Goal: Task Accomplishment & Management: Use online tool/utility

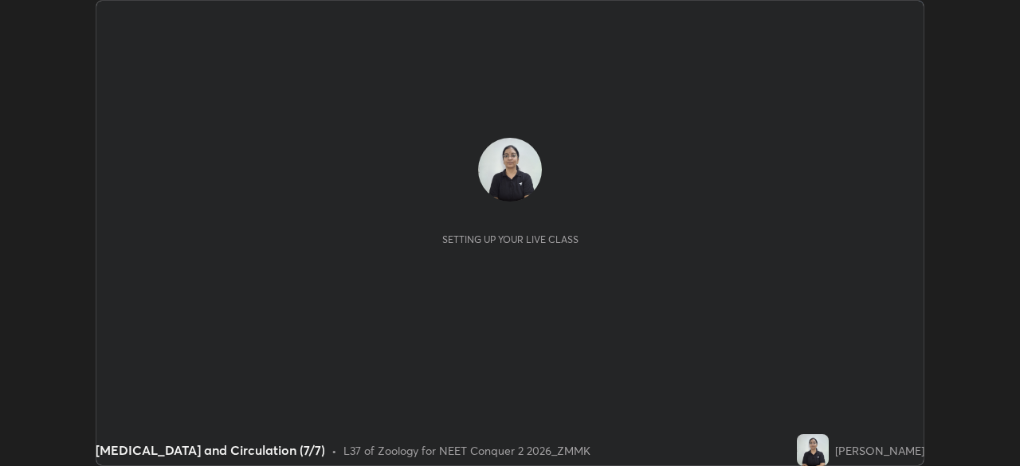
scroll to position [466, 1020]
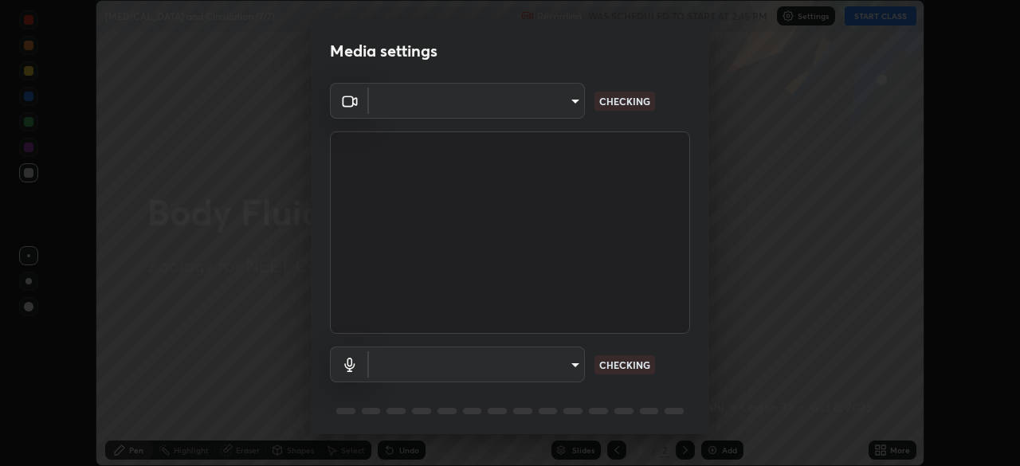
type input "ad6597066c7fc2f7d8a9df135791801f2c5e1b342417c3fbae4c684dc851fcd2"
type input "9504114d88cd1e9f0ed6bff3d9927e44ebb011f85b2675eab88aad570231dfa9"
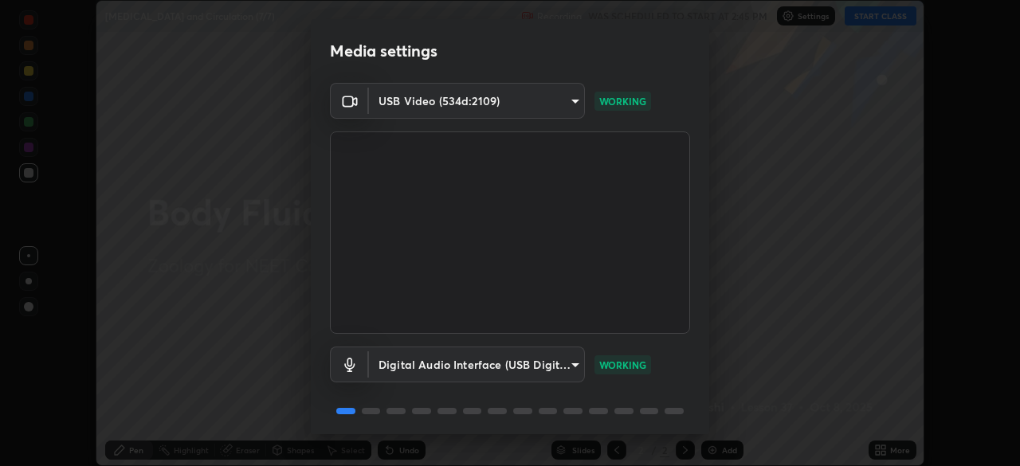
scroll to position [57, 0]
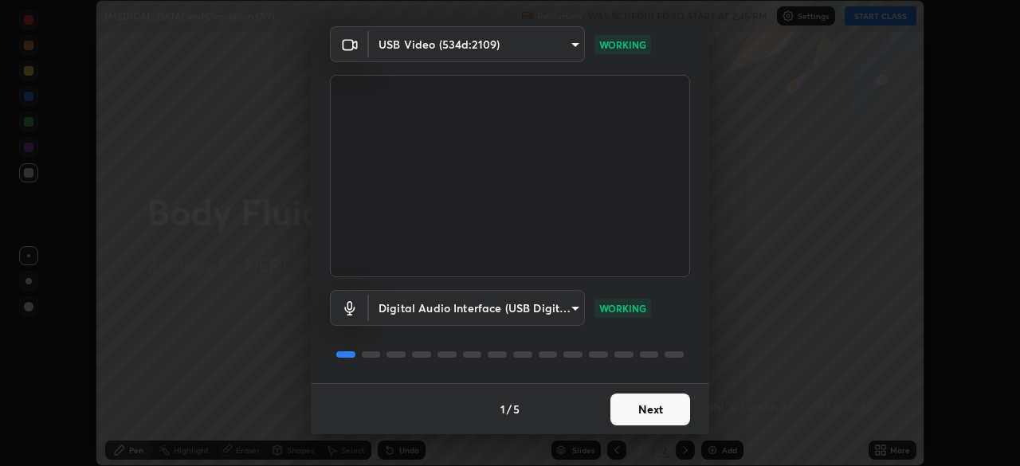
click at [656, 416] on button "Next" at bounding box center [651, 410] width 80 height 32
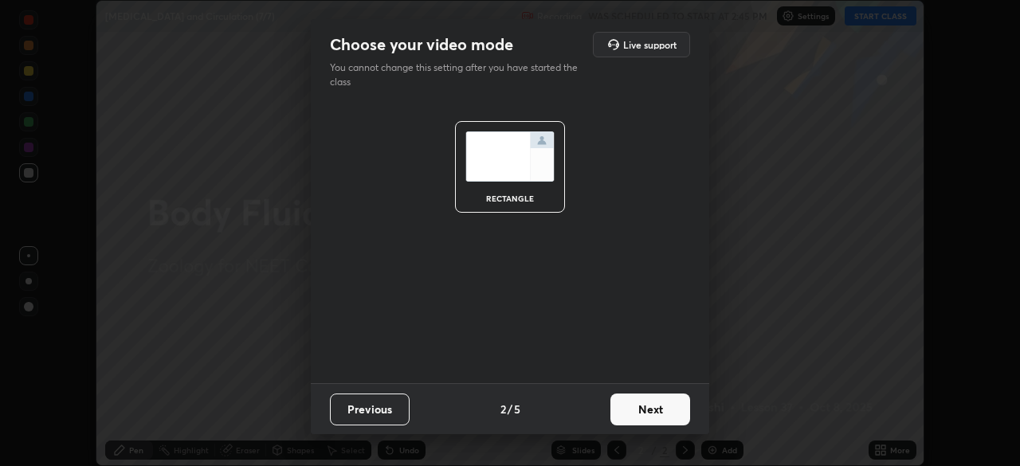
scroll to position [0, 0]
click at [658, 414] on button "Next" at bounding box center [651, 410] width 80 height 32
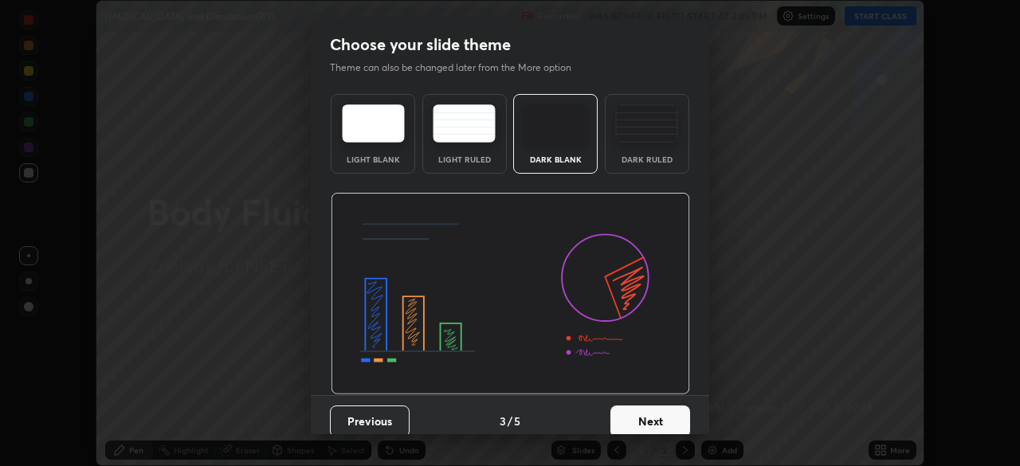
click at [662, 414] on button "Next" at bounding box center [651, 422] width 80 height 32
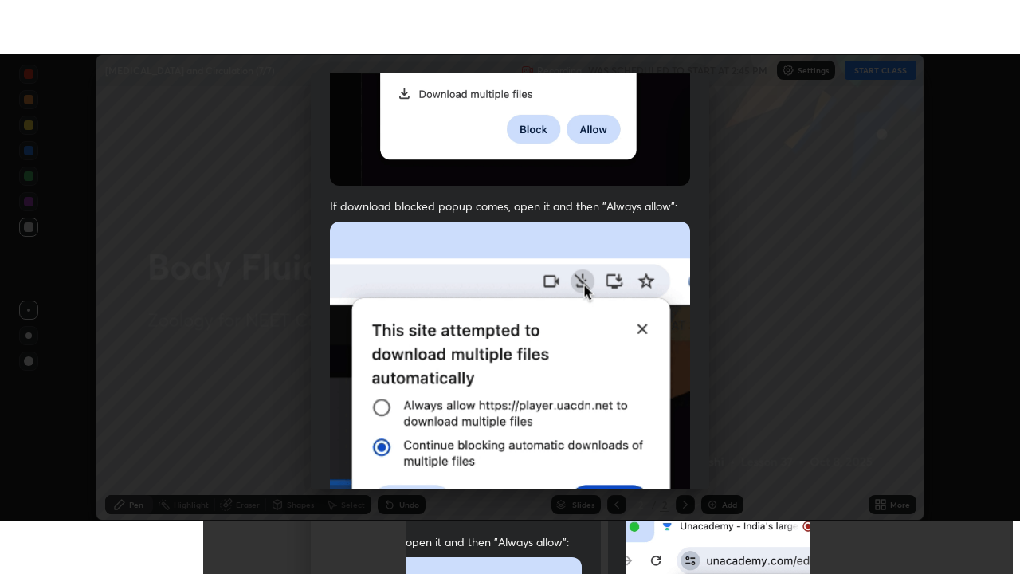
scroll to position [382, 0]
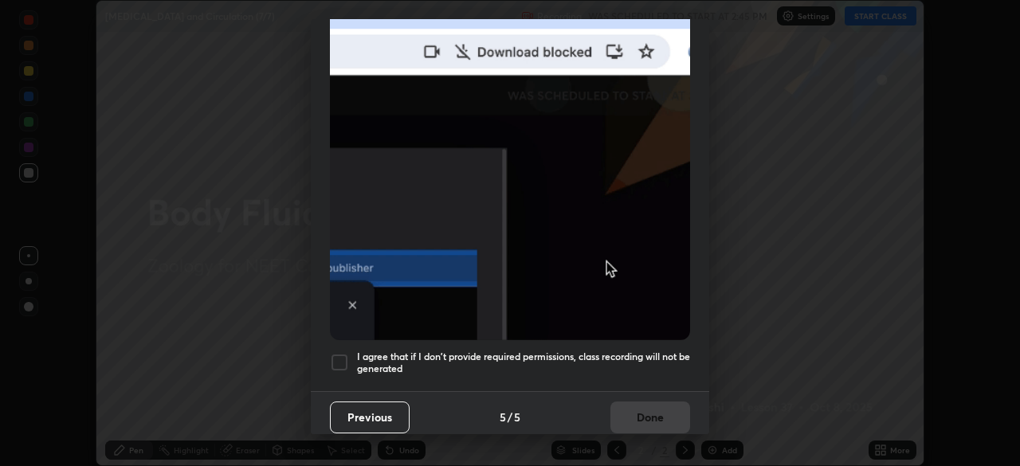
click at [349, 353] on div "I agree that if I don't provide required permissions, class recording will not …" at bounding box center [510, 362] width 360 height 19
click at [656, 407] on button "Done" at bounding box center [651, 418] width 80 height 32
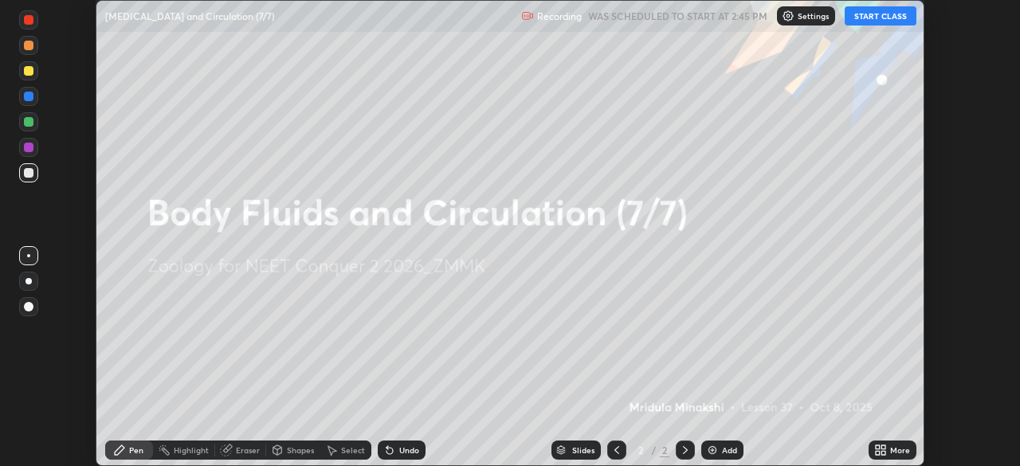
click at [892, 446] on div "More" at bounding box center [900, 450] width 20 height 8
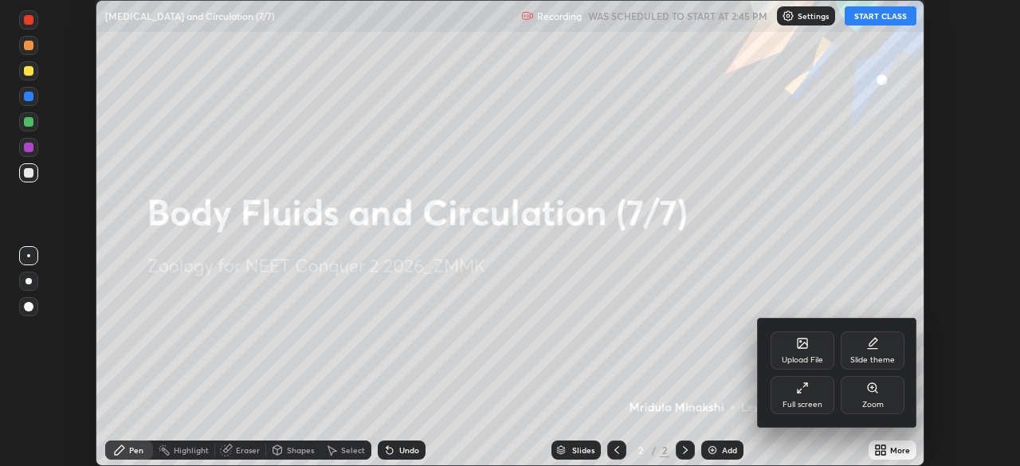
click at [809, 399] on div "Full screen" at bounding box center [803, 395] width 64 height 38
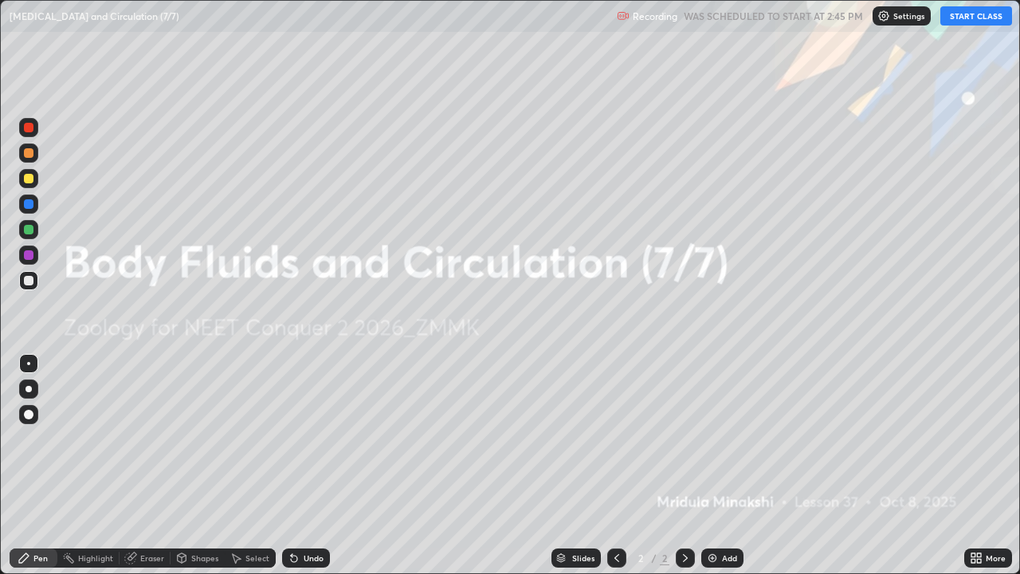
click at [984, 14] on button "START CLASS" at bounding box center [977, 15] width 72 height 19
click at [727, 466] on div "Add" at bounding box center [722, 557] width 42 height 19
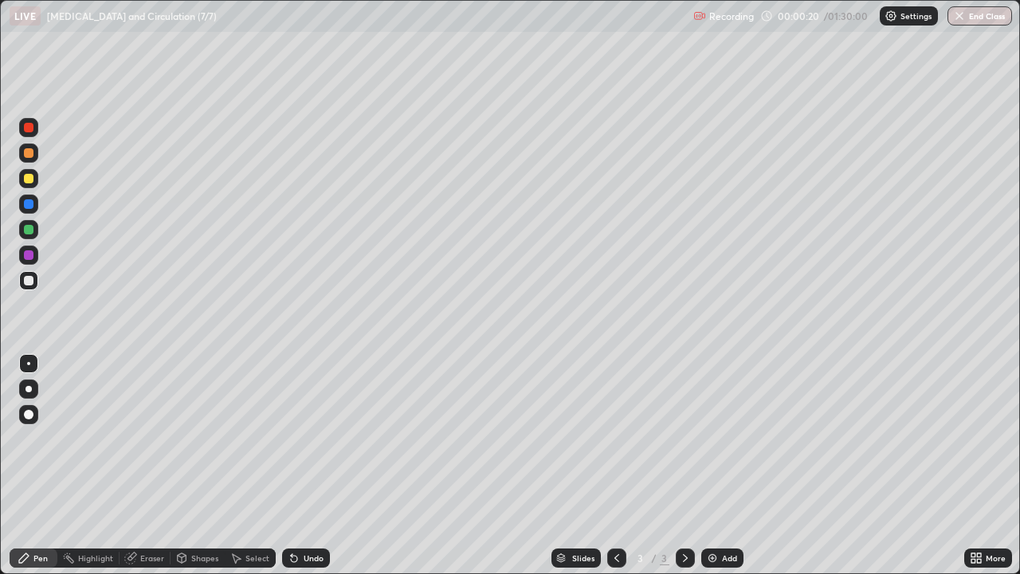
click at [34, 227] on div at bounding box center [28, 229] width 19 height 19
click at [33, 280] on div at bounding box center [29, 281] width 10 height 10
click at [163, 466] on div "Eraser" at bounding box center [145, 557] width 51 height 19
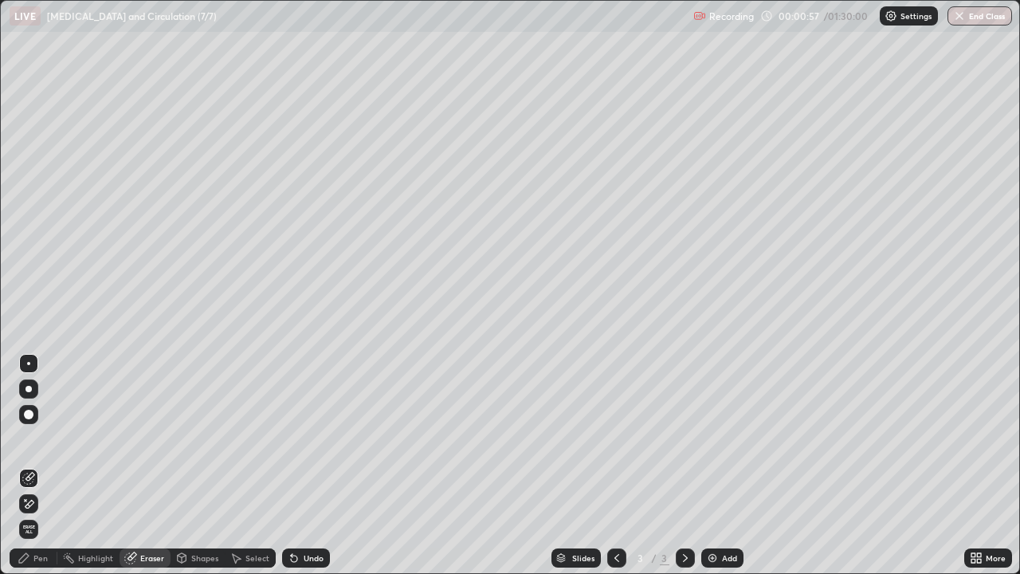
click at [44, 466] on div "Pen" at bounding box center [34, 557] width 48 height 19
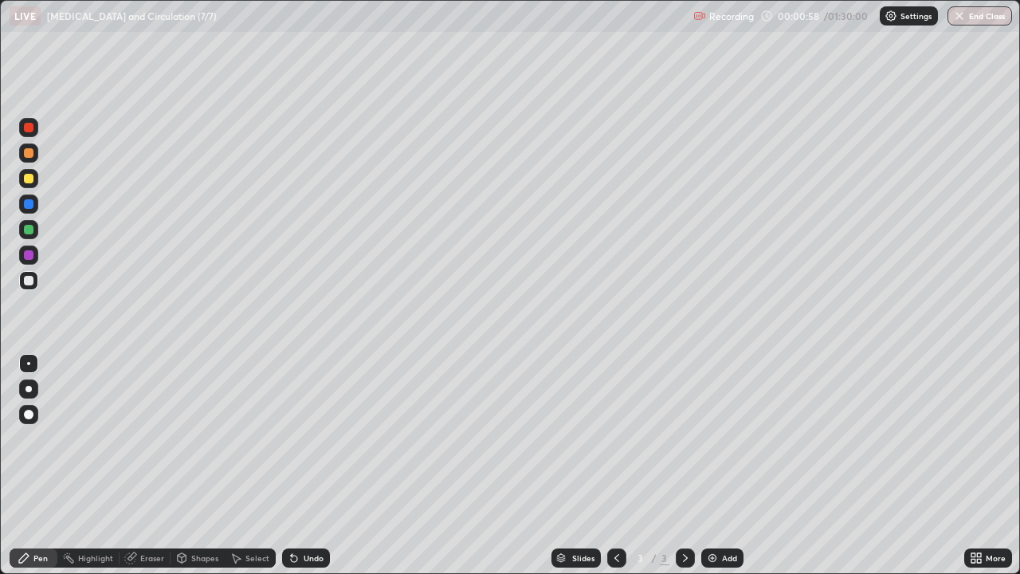
click at [29, 280] on div at bounding box center [29, 281] width 10 height 10
click at [30, 133] on div at bounding box center [28, 127] width 19 height 19
click at [29, 277] on div at bounding box center [29, 281] width 10 height 10
click at [29, 230] on div at bounding box center [29, 230] width 10 height 10
click at [32, 277] on div at bounding box center [29, 281] width 10 height 10
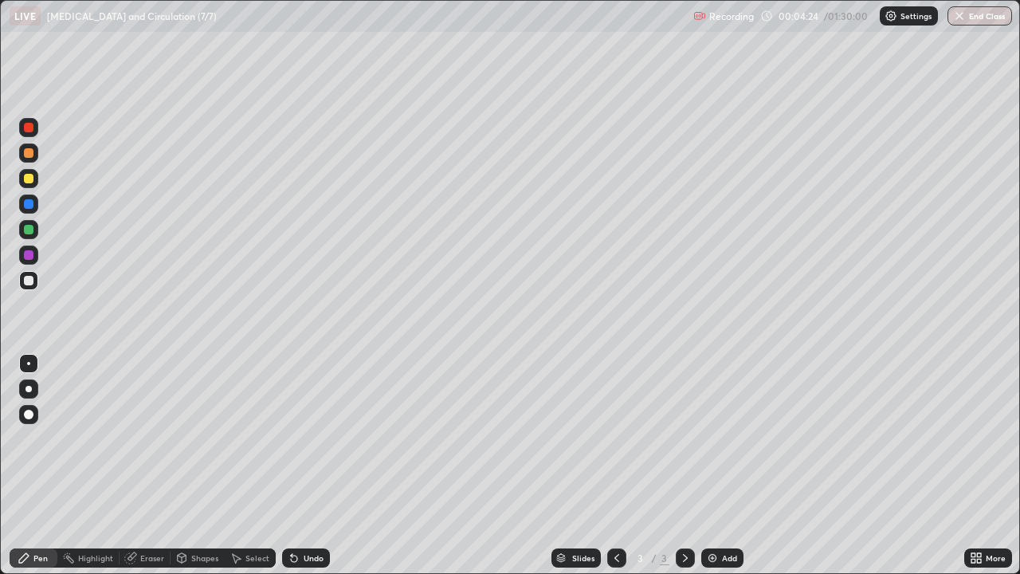
click at [34, 229] on div at bounding box center [28, 229] width 19 height 19
click at [37, 277] on div at bounding box center [28, 280] width 19 height 19
click at [29, 230] on div at bounding box center [29, 230] width 10 height 10
click at [153, 466] on div "Eraser" at bounding box center [145, 557] width 51 height 19
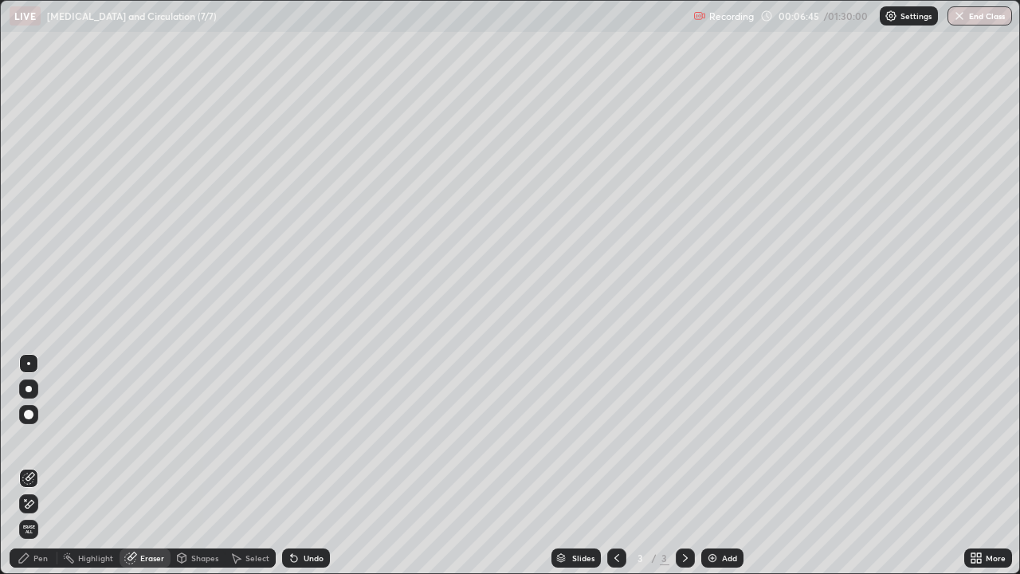
click at [44, 466] on div "Pen" at bounding box center [34, 557] width 48 height 19
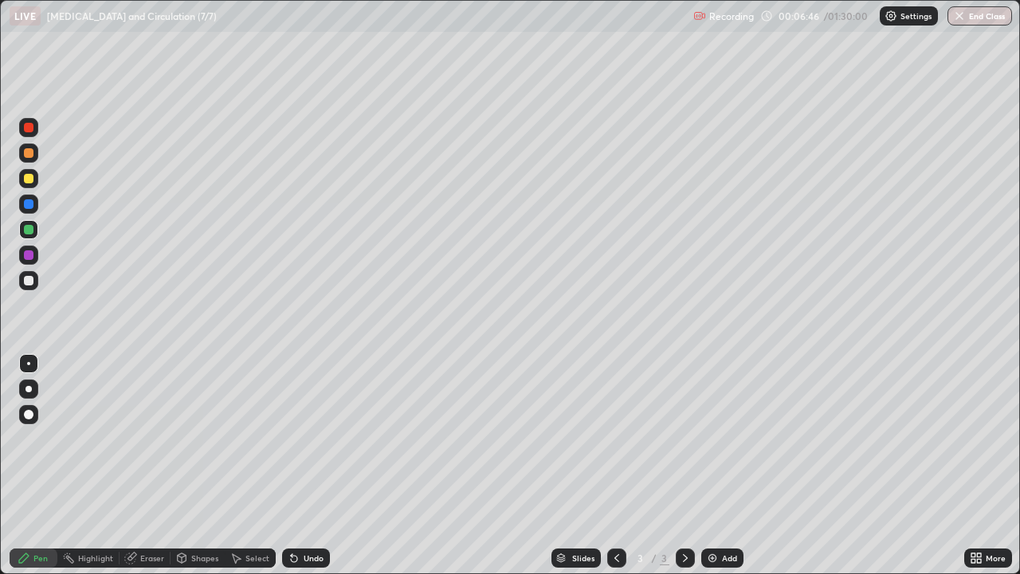
click at [31, 134] on div at bounding box center [28, 127] width 19 height 19
click at [733, 466] on div "Add" at bounding box center [729, 558] width 15 height 8
click at [37, 226] on div at bounding box center [28, 229] width 19 height 19
click at [29, 279] on div at bounding box center [29, 281] width 10 height 10
click at [36, 230] on div at bounding box center [28, 229] width 19 height 19
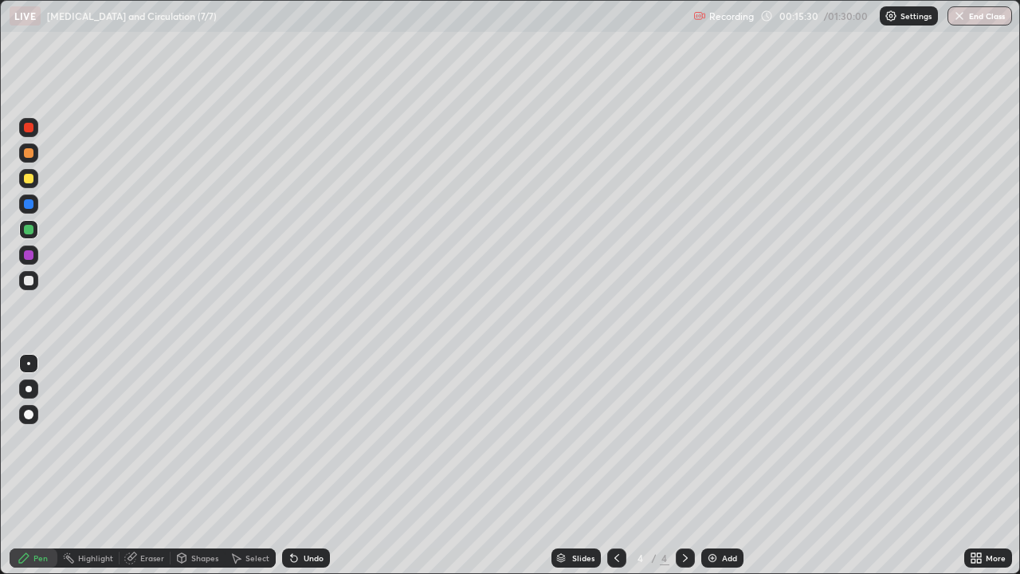
click at [33, 278] on div at bounding box center [29, 281] width 10 height 10
click at [31, 231] on div at bounding box center [29, 230] width 10 height 10
click at [37, 282] on div at bounding box center [28, 280] width 19 height 19
click at [30, 230] on div at bounding box center [29, 230] width 10 height 10
click at [29, 281] on div at bounding box center [29, 281] width 10 height 10
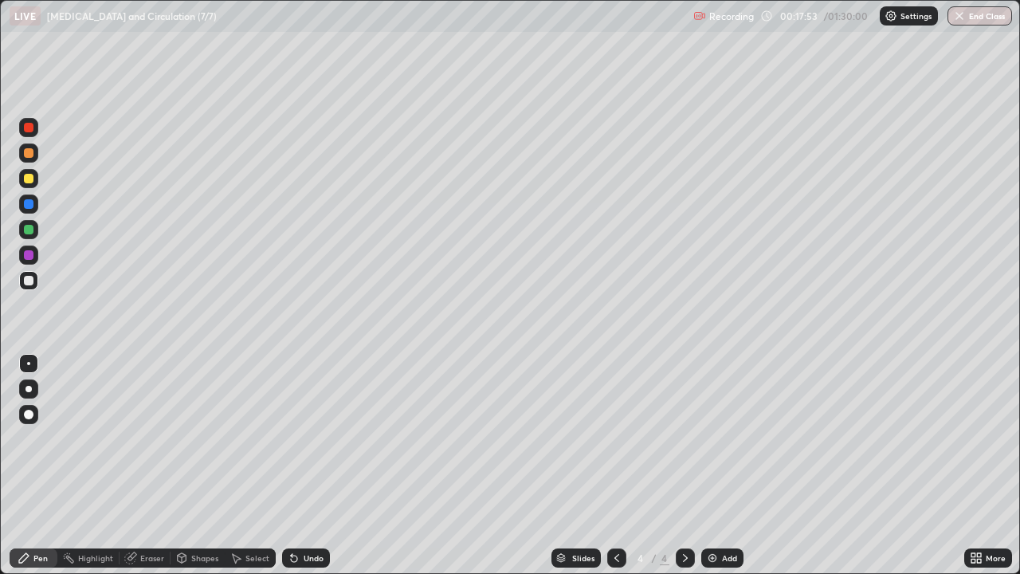
click at [164, 466] on div "Eraser" at bounding box center [145, 557] width 51 height 19
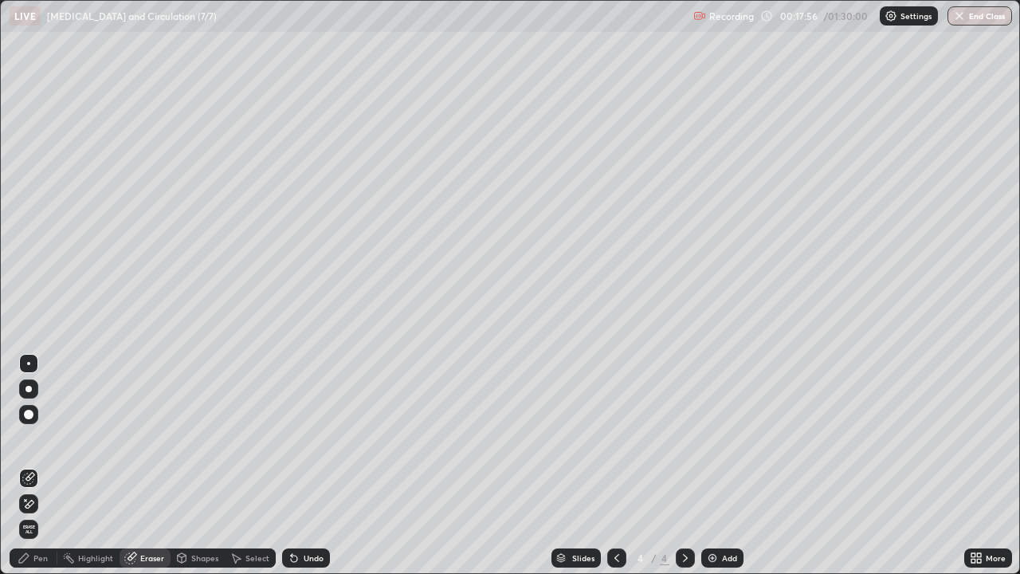
click at [43, 466] on div "Pen" at bounding box center [40, 558] width 14 height 8
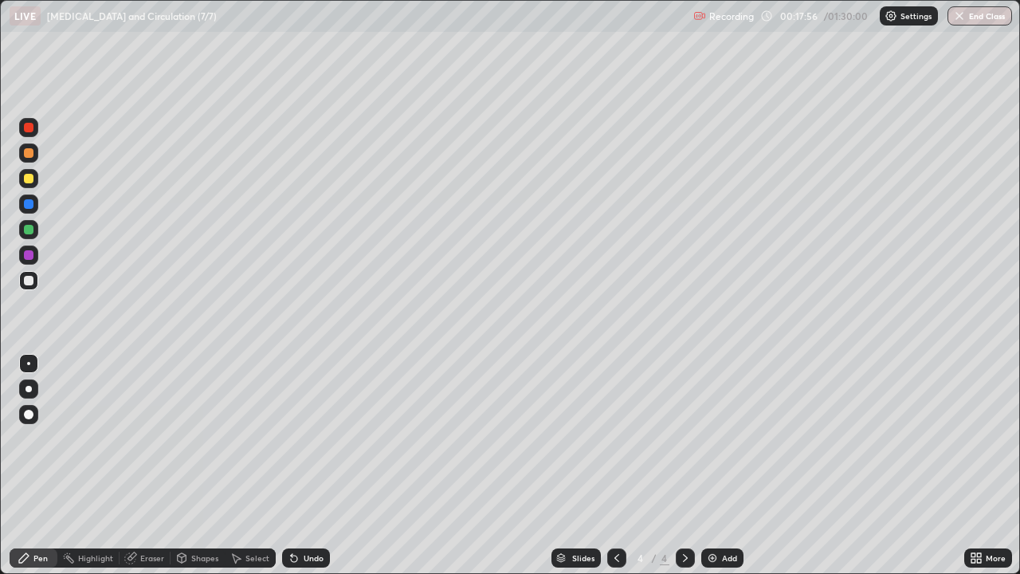
click at [37, 179] on div at bounding box center [28, 178] width 19 height 19
click at [35, 415] on div at bounding box center [28, 414] width 19 height 19
click at [36, 361] on div at bounding box center [28, 363] width 19 height 19
click at [33, 230] on div at bounding box center [29, 230] width 10 height 10
click at [37, 251] on div at bounding box center [28, 255] width 19 height 19
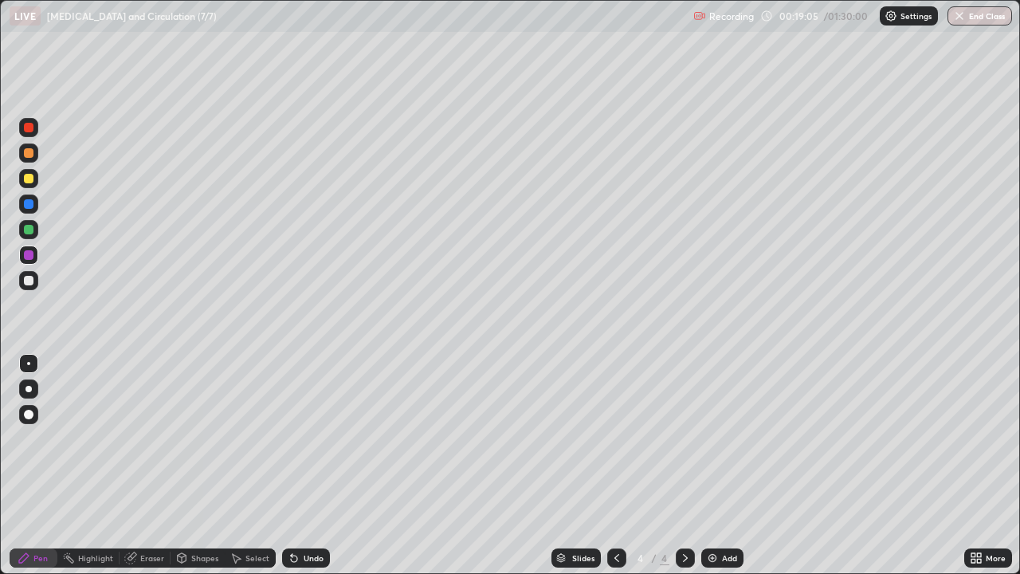
click at [36, 179] on div at bounding box center [28, 178] width 19 height 19
click at [32, 412] on div at bounding box center [29, 415] width 10 height 10
click at [36, 363] on div at bounding box center [28, 363] width 19 height 19
click at [29, 255] on div at bounding box center [29, 255] width 10 height 10
click at [35, 232] on div at bounding box center [28, 229] width 19 height 19
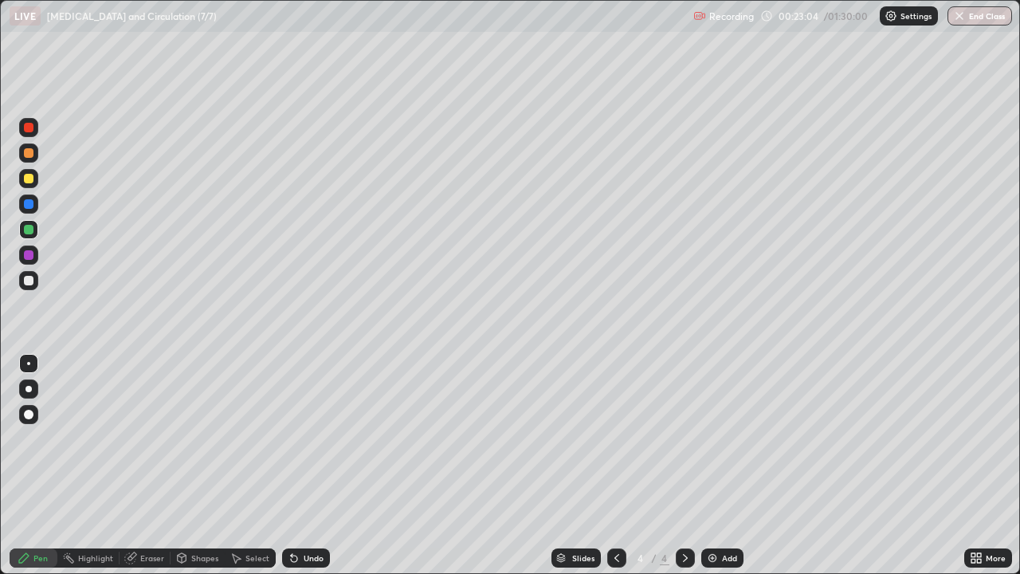
click at [27, 280] on div at bounding box center [29, 281] width 10 height 10
click at [37, 131] on div at bounding box center [28, 127] width 19 height 19
click at [29, 279] on div at bounding box center [29, 281] width 10 height 10
click at [36, 278] on div at bounding box center [28, 280] width 19 height 19
click at [147, 466] on div "Eraser" at bounding box center [152, 558] width 24 height 8
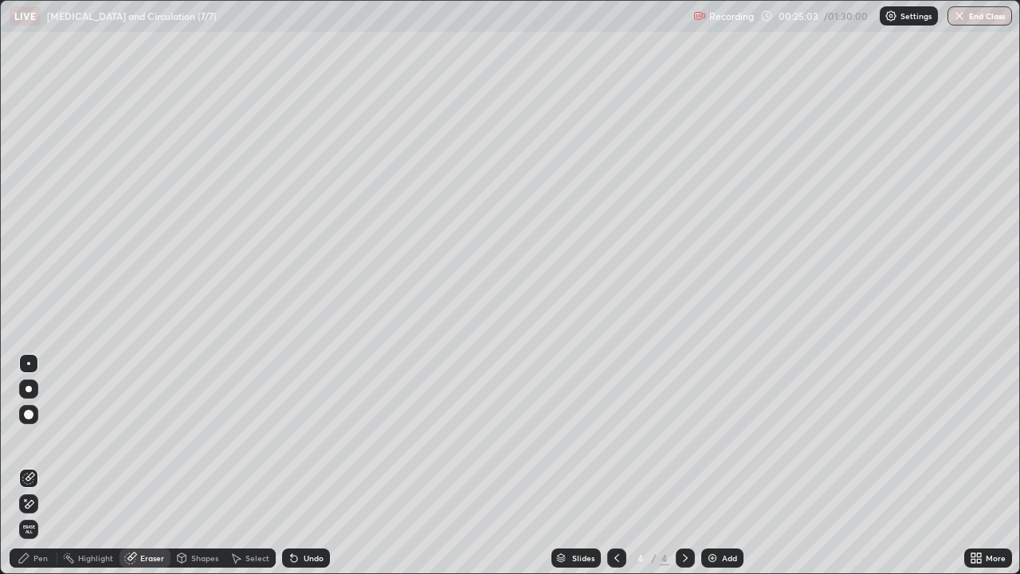
click at [41, 466] on div "Pen" at bounding box center [40, 558] width 14 height 8
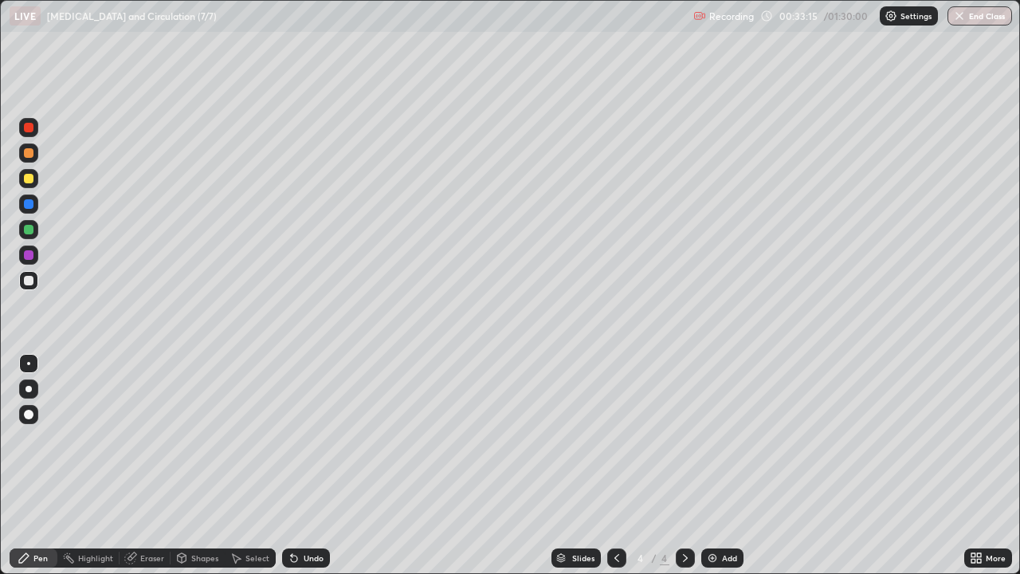
click at [734, 466] on div "Add" at bounding box center [729, 558] width 15 height 8
click at [37, 234] on div at bounding box center [28, 230] width 19 height 26
click at [34, 279] on div at bounding box center [28, 280] width 19 height 19
click at [32, 230] on div at bounding box center [29, 230] width 10 height 10
click at [36, 285] on div at bounding box center [28, 280] width 19 height 19
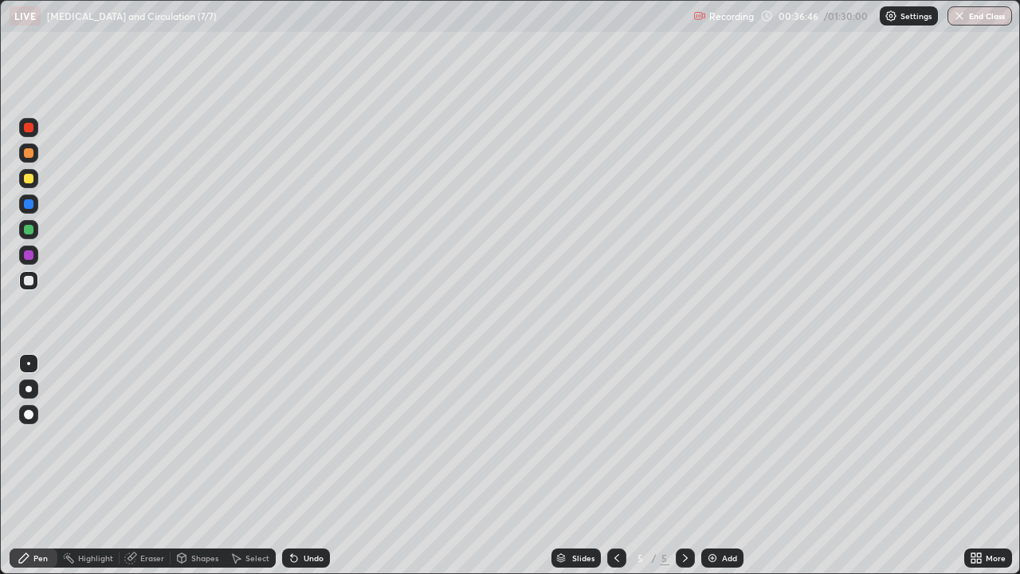
click at [37, 228] on div at bounding box center [28, 229] width 19 height 19
click at [33, 282] on div at bounding box center [29, 281] width 10 height 10
click at [153, 466] on div "Eraser" at bounding box center [145, 557] width 51 height 19
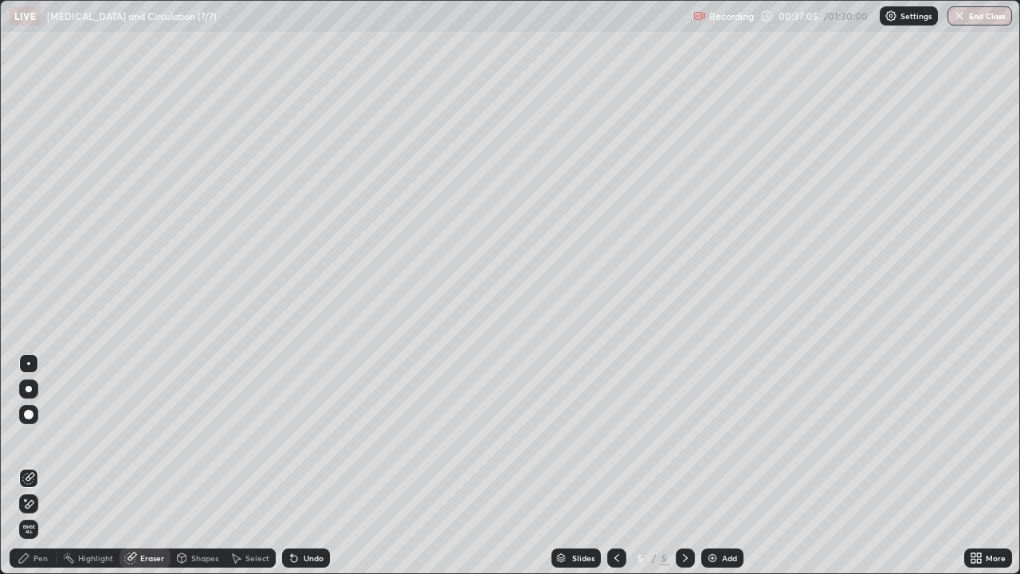
click at [41, 466] on div "Pen" at bounding box center [40, 558] width 14 height 8
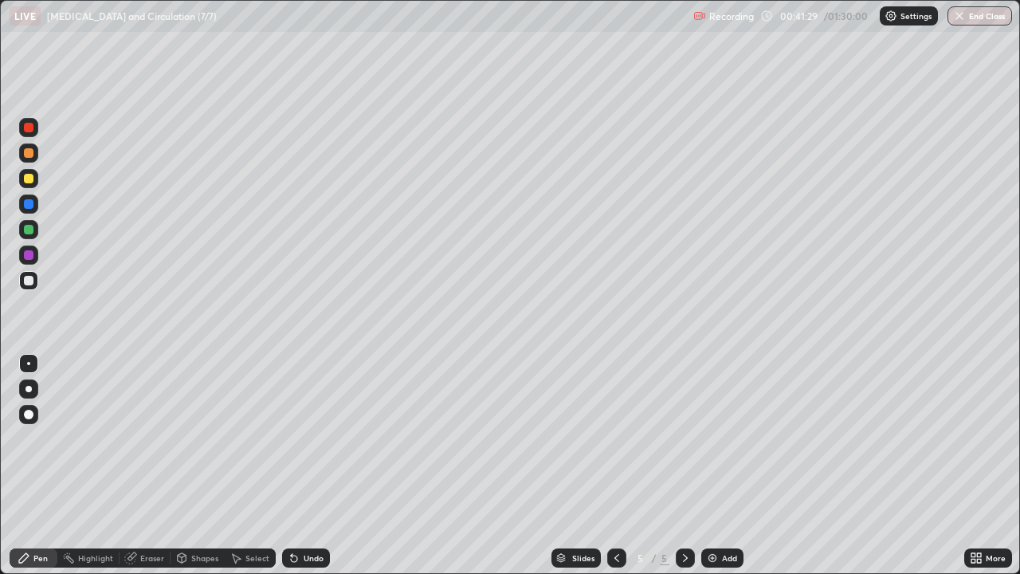
click at [35, 132] on div at bounding box center [28, 127] width 19 height 19
click at [725, 466] on div "Add" at bounding box center [729, 558] width 15 height 8
click at [34, 227] on div at bounding box center [28, 229] width 19 height 19
click at [31, 234] on div at bounding box center [29, 230] width 10 height 10
click at [31, 280] on div at bounding box center [29, 281] width 10 height 10
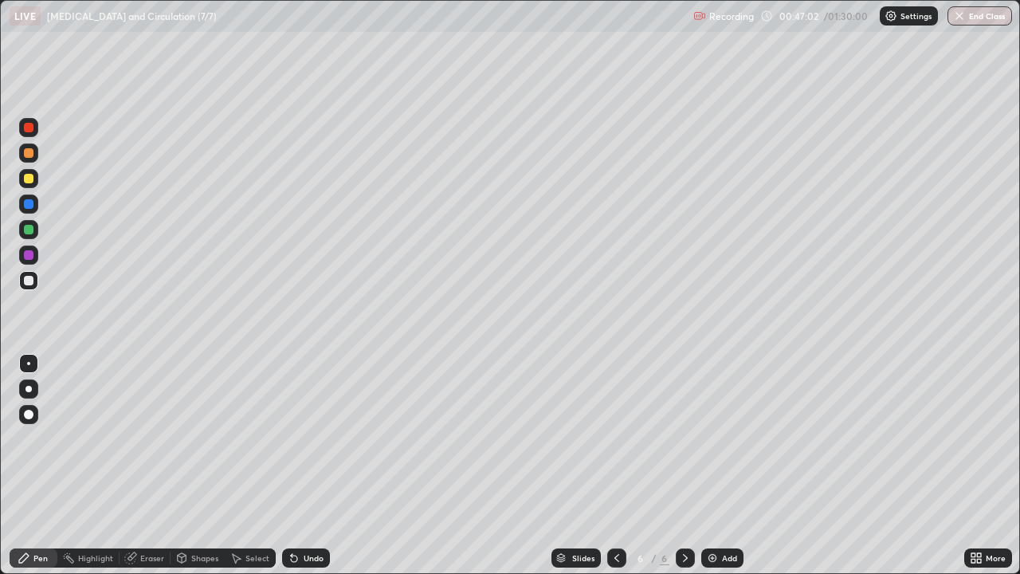
click at [36, 232] on div at bounding box center [28, 229] width 19 height 19
click at [26, 130] on div at bounding box center [29, 128] width 10 height 10
click at [37, 281] on div at bounding box center [28, 280] width 19 height 19
click at [35, 234] on div at bounding box center [28, 229] width 19 height 19
click at [37, 276] on div at bounding box center [28, 280] width 19 height 19
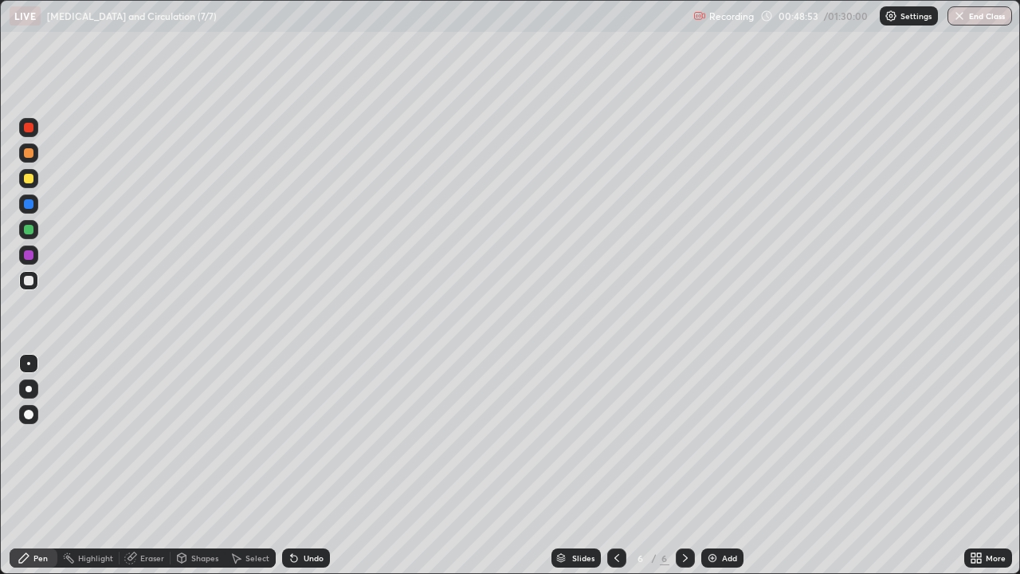
click at [35, 229] on div at bounding box center [28, 229] width 19 height 19
click at [35, 177] on div at bounding box center [28, 178] width 19 height 19
click at [36, 132] on div at bounding box center [28, 127] width 19 height 19
click at [37, 281] on div at bounding box center [28, 280] width 19 height 19
click at [156, 466] on div "Eraser" at bounding box center [152, 558] width 24 height 8
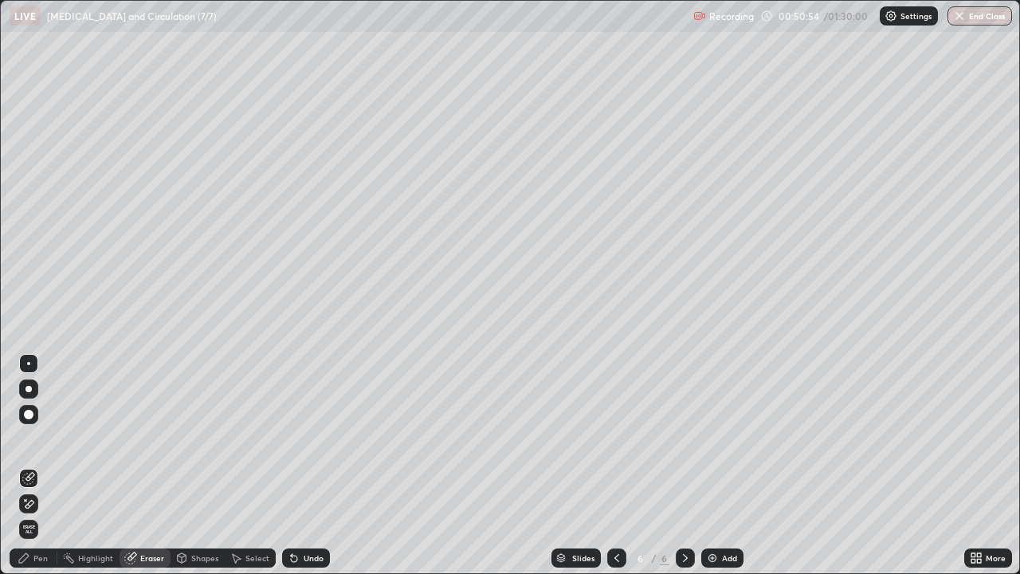
click at [41, 466] on div "Pen" at bounding box center [40, 558] width 14 height 8
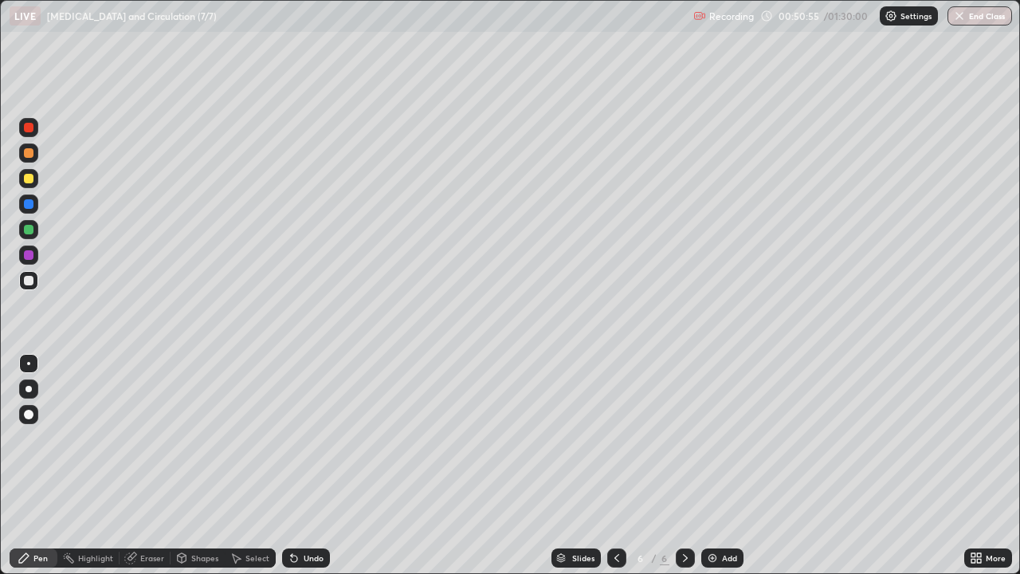
click at [34, 281] on div at bounding box center [28, 280] width 19 height 19
click at [35, 133] on div at bounding box center [28, 127] width 19 height 19
click at [32, 130] on div at bounding box center [29, 128] width 10 height 10
click at [29, 281] on div at bounding box center [29, 281] width 10 height 10
click at [159, 466] on div "Eraser" at bounding box center [152, 558] width 24 height 8
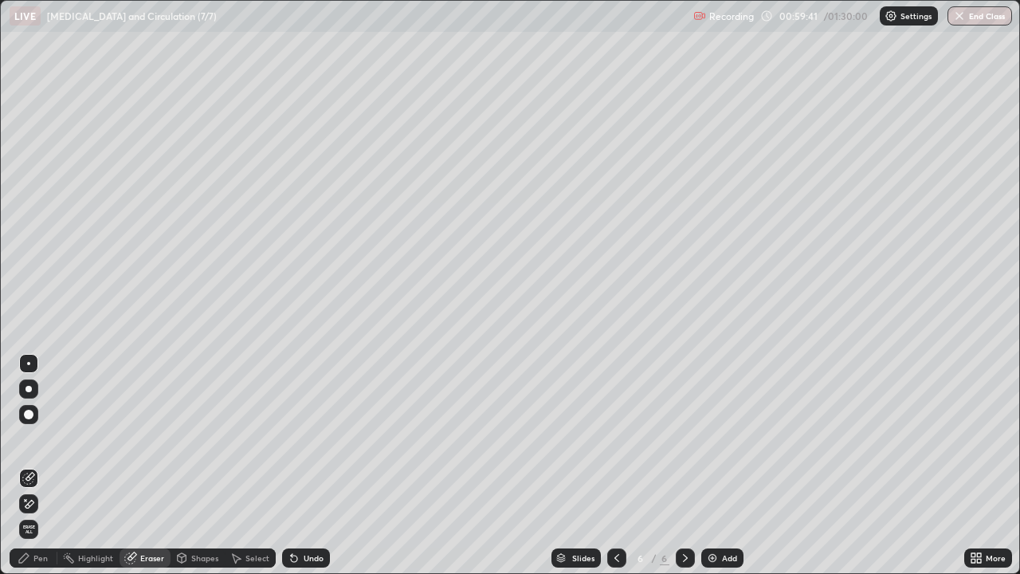
click at [728, 466] on div "Add" at bounding box center [722, 557] width 42 height 19
click at [46, 466] on div "Pen" at bounding box center [34, 557] width 48 height 19
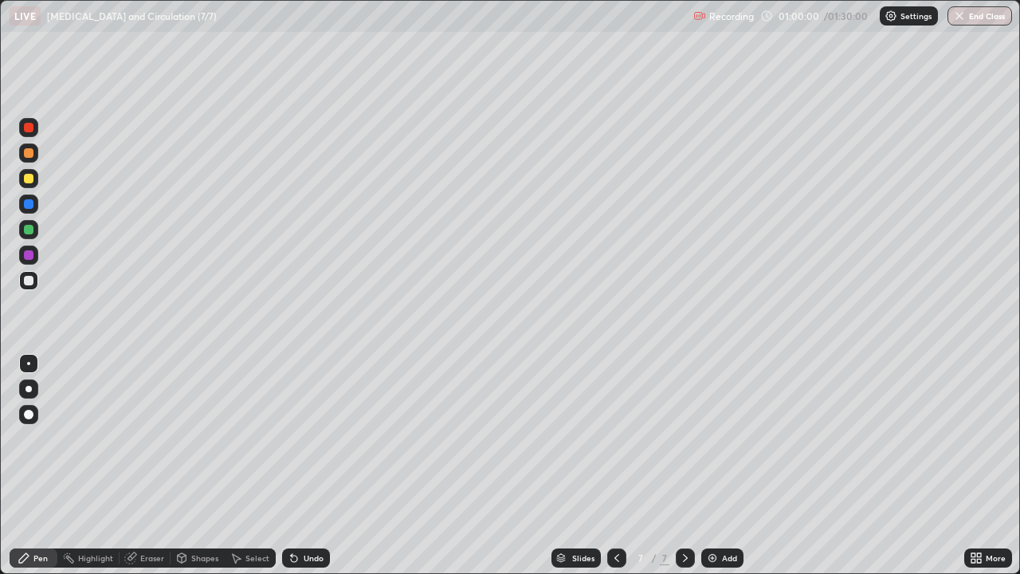
click at [34, 232] on div at bounding box center [28, 229] width 19 height 19
click at [37, 285] on div at bounding box center [28, 280] width 19 height 19
click at [157, 466] on div "Eraser" at bounding box center [152, 558] width 24 height 8
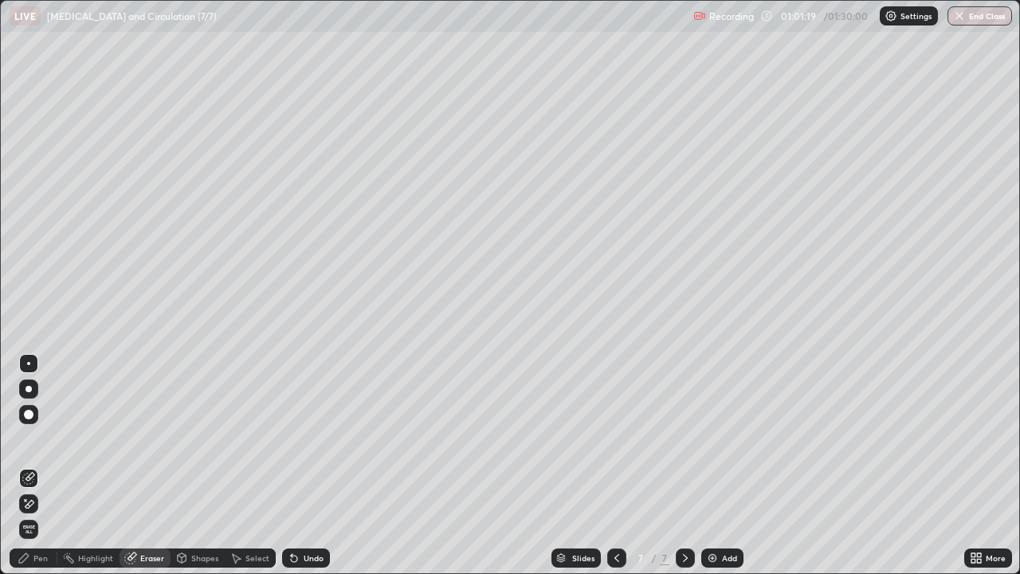
click at [29, 466] on span "Erase all" at bounding box center [29, 530] width 18 height 10
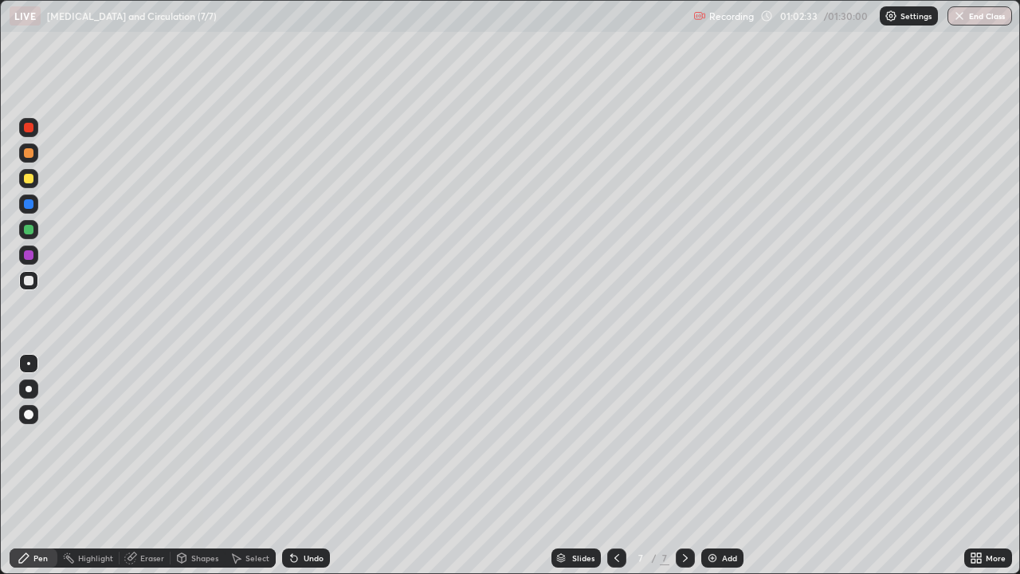
click at [617, 466] on icon at bounding box center [617, 558] width 13 height 13
click at [685, 466] on div at bounding box center [685, 557] width 19 height 19
click at [615, 466] on icon at bounding box center [617, 558] width 13 height 13
click at [163, 466] on div "Eraser" at bounding box center [145, 557] width 51 height 19
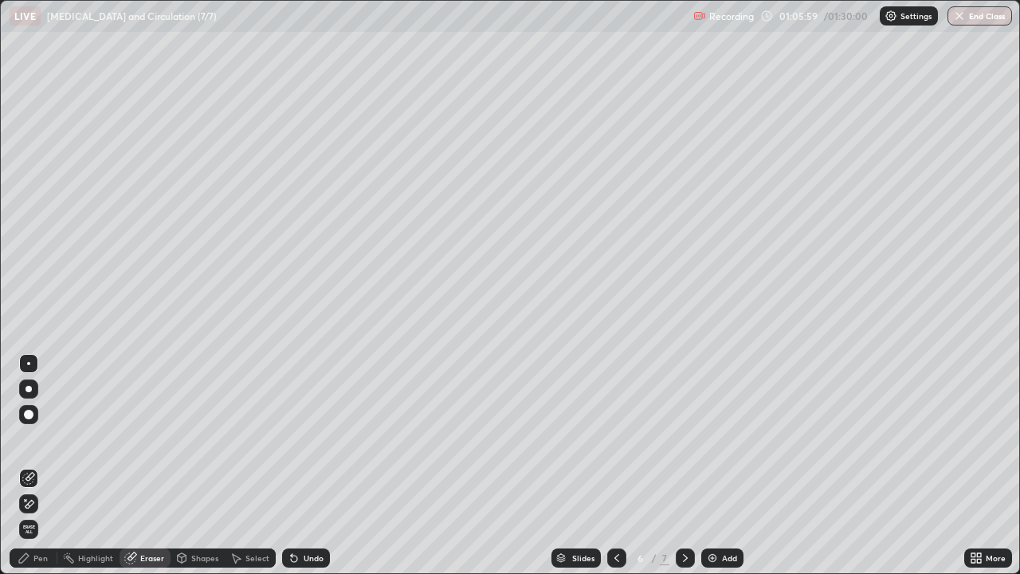
click at [725, 466] on div "Add" at bounding box center [722, 557] width 42 height 19
click at [44, 466] on div "Pen" at bounding box center [40, 558] width 14 height 8
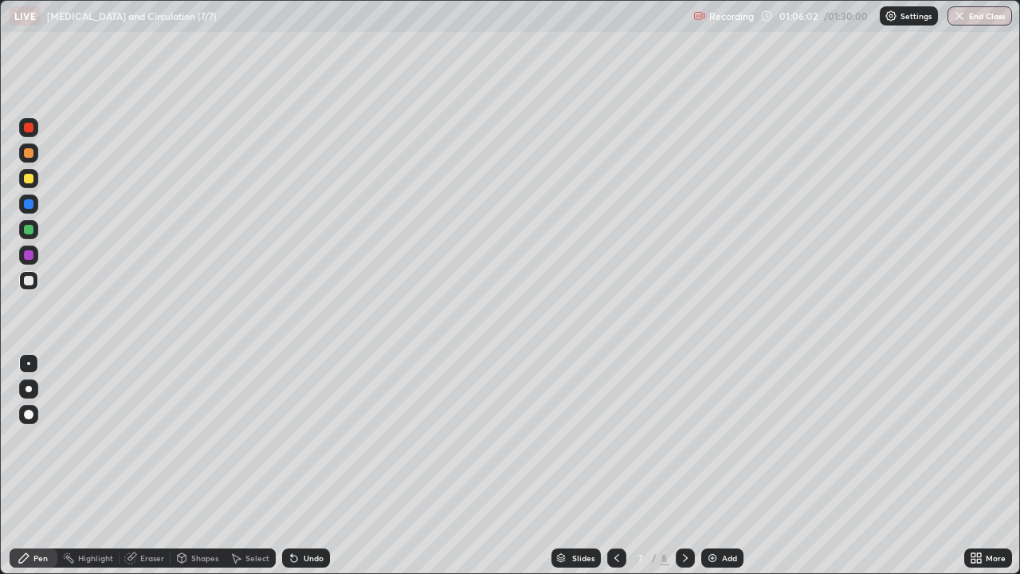
click at [33, 278] on div at bounding box center [29, 281] width 10 height 10
click at [36, 232] on div at bounding box center [28, 229] width 19 height 19
click at [36, 125] on div at bounding box center [28, 127] width 19 height 19
click at [35, 234] on div at bounding box center [28, 229] width 19 height 19
click at [34, 178] on div at bounding box center [28, 178] width 19 height 19
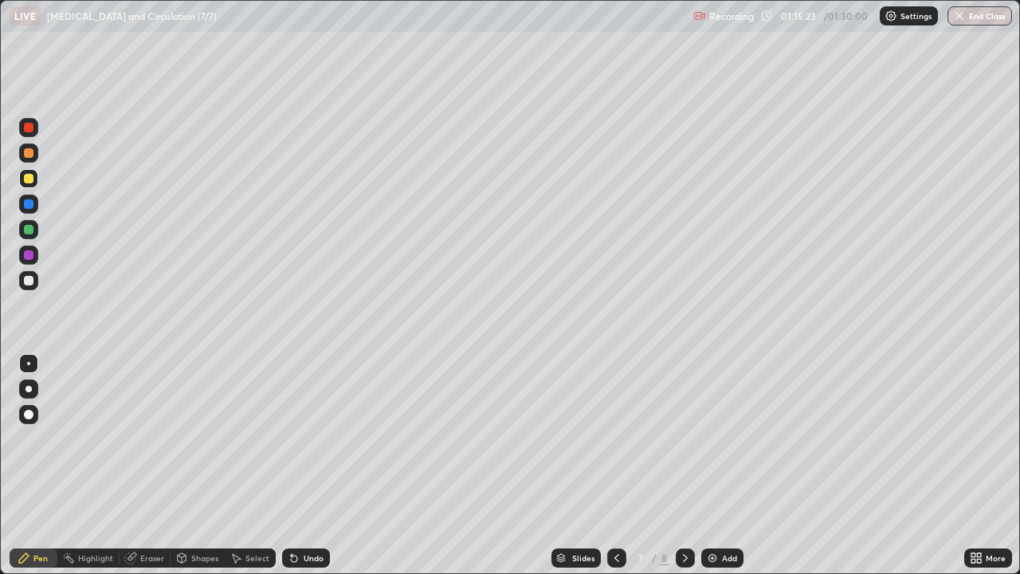
click at [33, 230] on div at bounding box center [29, 230] width 10 height 10
click at [37, 178] on div at bounding box center [28, 178] width 19 height 19
click at [727, 466] on div "Add" at bounding box center [729, 558] width 15 height 8
click at [33, 228] on div at bounding box center [29, 230] width 10 height 10
click at [29, 128] on div at bounding box center [29, 128] width 10 height 10
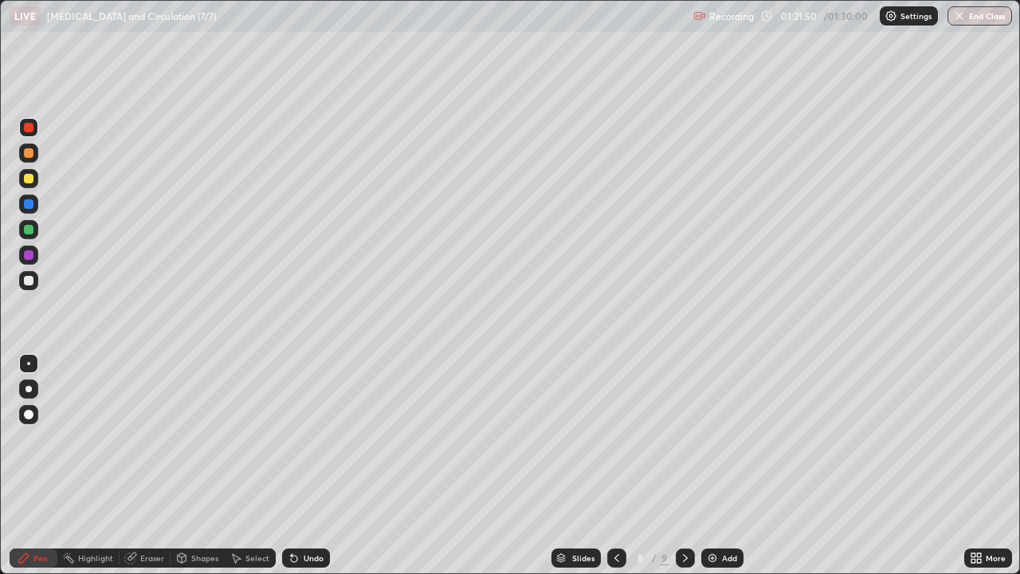
click at [156, 466] on div "Eraser" at bounding box center [152, 558] width 24 height 8
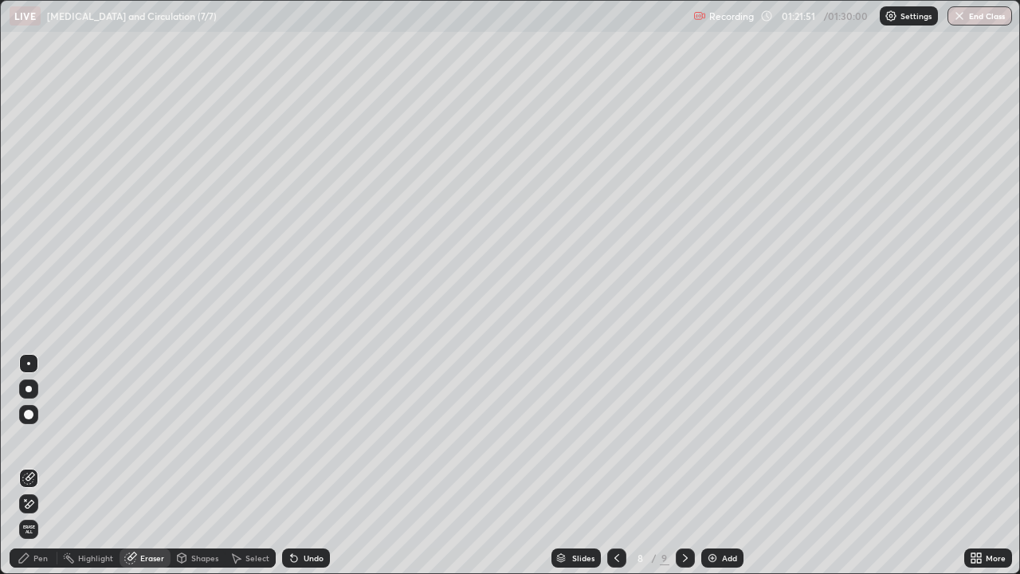
click at [41, 466] on div "Pen" at bounding box center [40, 558] width 14 height 8
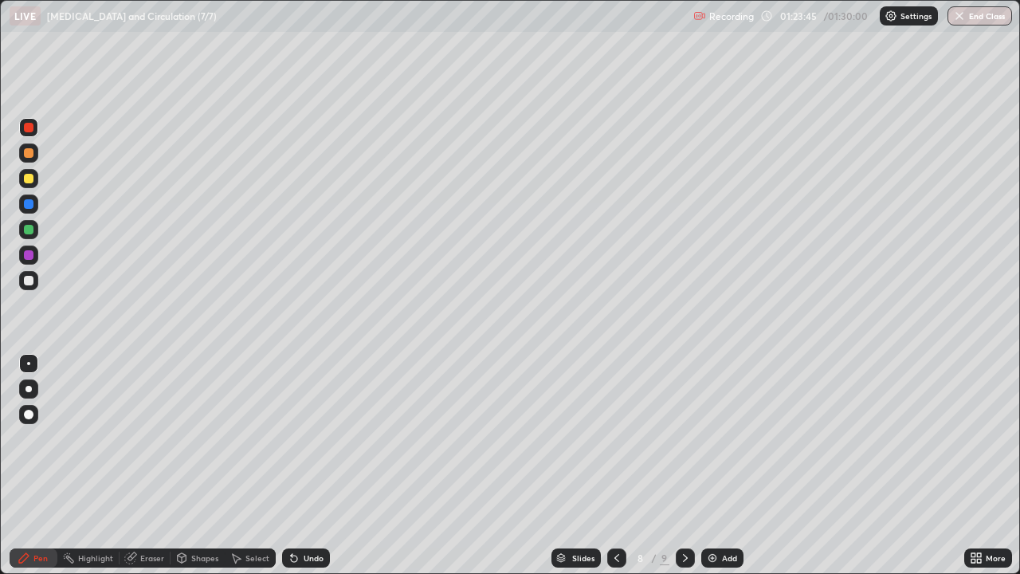
click at [984, 16] on button "End Class" at bounding box center [980, 15] width 65 height 19
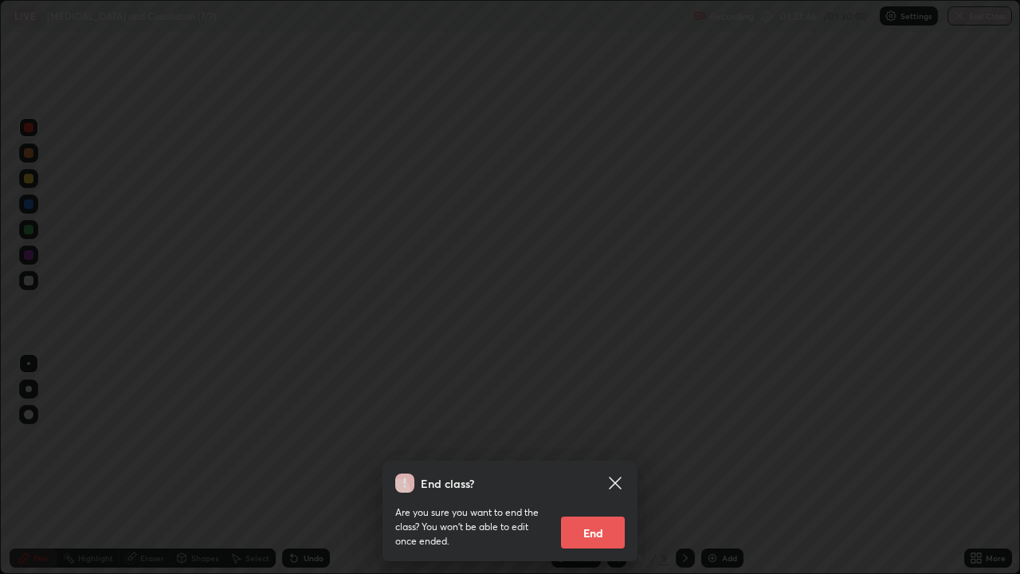
click at [597, 466] on button "End" at bounding box center [593, 533] width 64 height 32
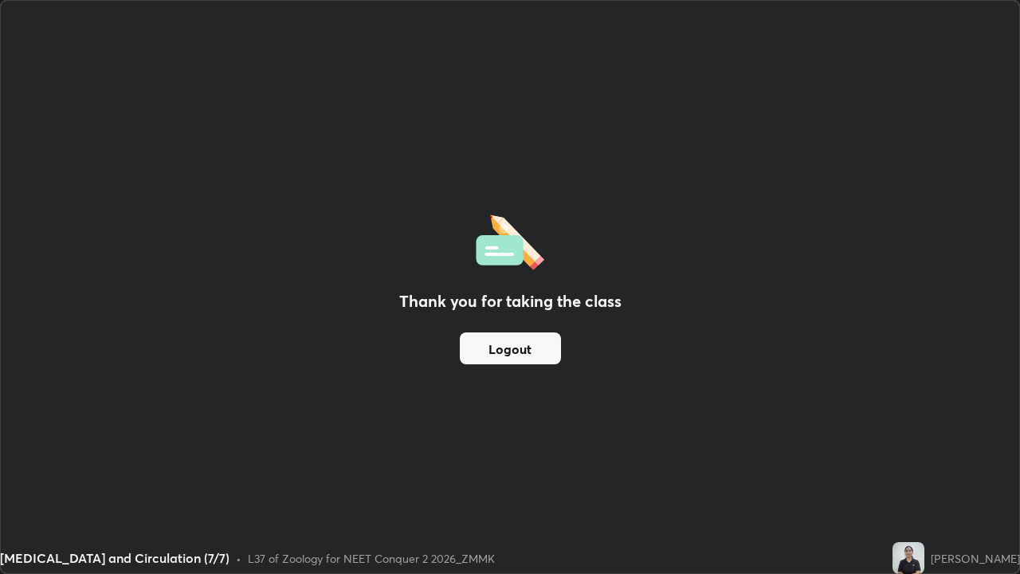
click at [504, 344] on button "Logout" at bounding box center [510, 348] width 101 height 32
click at [542, 343] on button "Logout" at bounding box center [510, 348] width 101 height 32
click at [543, 343] on button "Logout" at bounding box center [510, 348] width 101 height 32
click at [536, 347] on button "Logout" at bounding box center [510, 348] width 101 height 32
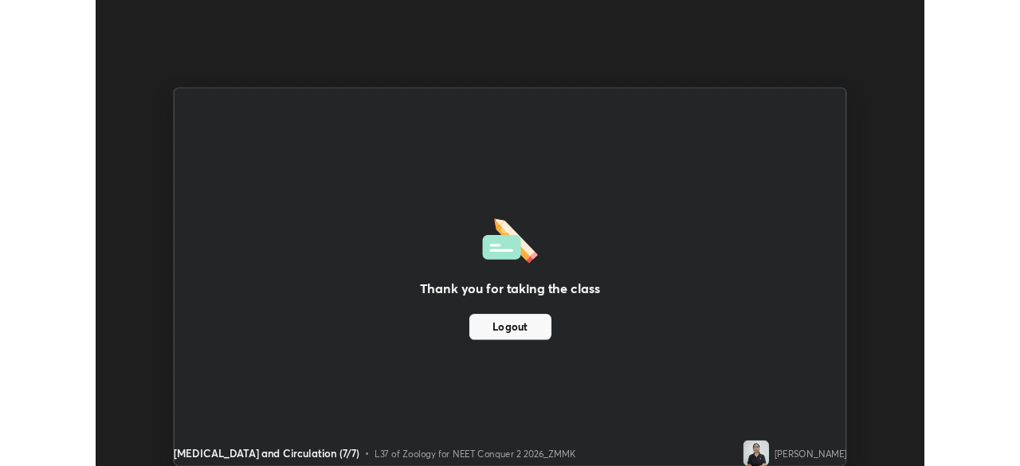
scroll to position [79245, 78691]
